Goal: Task Accomplishment & Management: Manage account settings

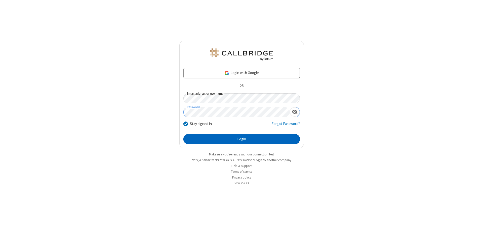
click at [241, 139] on button "Login" at bounding box center [241, 139] width 116 height 10
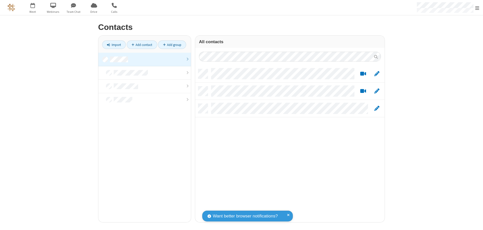
scroll to position [153, 186]
click at [145, 59] on link at bounding box center [144, 60] width 93 height 14
click at [142, 45] on link "Add contact" at bounding box center [142, 44] width 30 height 9
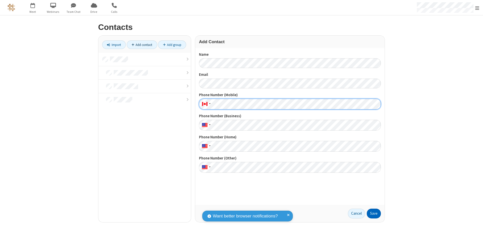
click at [374, 214] on button "Save" at bounding box center [374, 214] width 14 height 10
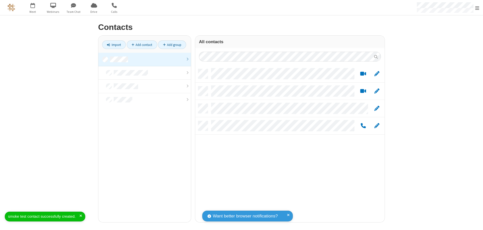
scroll to position [153, 186]
